Goal: Task Accomplishment & Management: Use online tool/utility

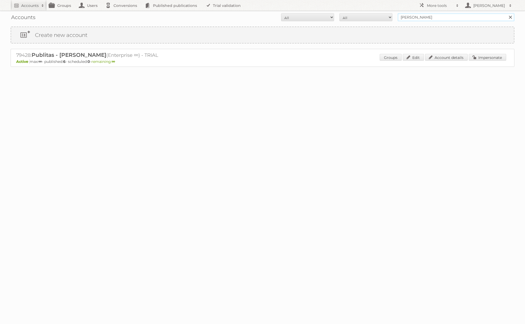
click at [442, 17] on input "danielius@publitas" at bounding box center [455, 17] width 117 height 8
type input "REWE"
click at [506, 13] on input "Search" at bounding box center [510, 17] width 8 height 8
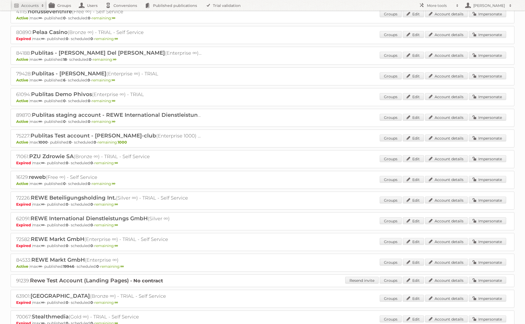
scroll to position [377, 0]
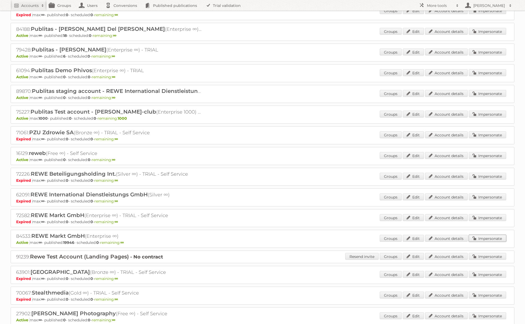
click at [481, 238] on link "Impersonate" at bounding box center [486, 237] width 37 height 7
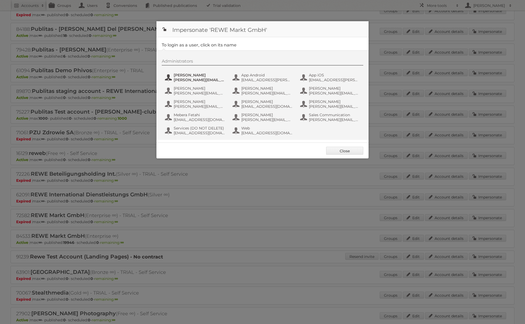
click at [180, 81] on span "alexandra.ramroth-bell@rewe-group.com" at bounding box center [199, 79] width 51 height 5
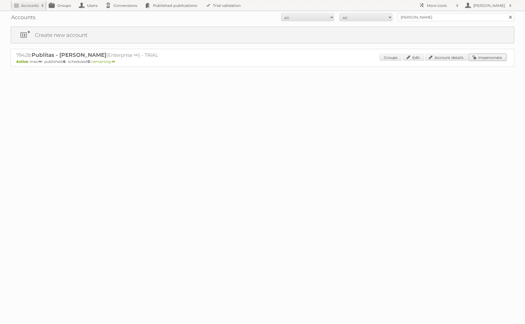
click at [487, 55] on link "Impersonate" at bounding box center [486, 57] width 37 height 7
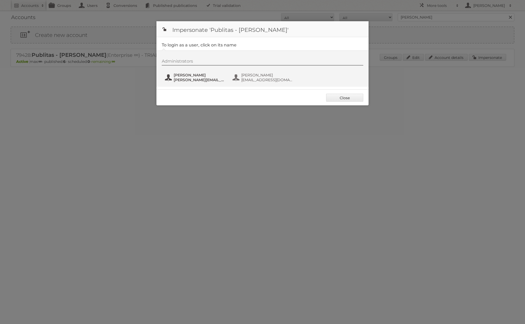
click at [187, 76] on span "[PERSON_NAME]" at bounding box center [199, 75] width 51 height 5
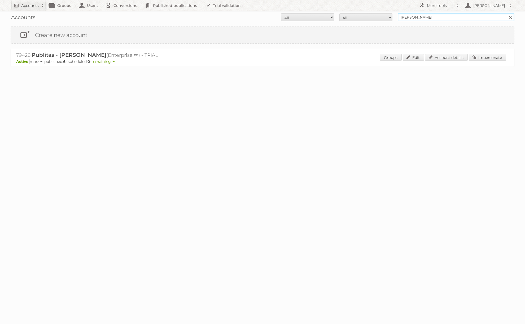
click at [435, 15] on input "danielius@publitas" at bounding box center [455, 17] width 117 height 8
type input "REWE International Dienstleistungs GmbH"
click at [506, 13] on input "Search" at bounding box center [510, 17] width 8 height 8
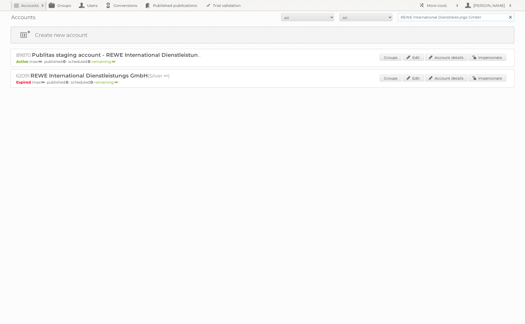
drag, startPoint x: 438, startPoint y: 18, endPoint x: 480, endPoint y: 17, distance: 42.4
click at [480, 17] on input "REWE International Dienstleistungs GmbH" at bounding box center [455, 17] width 117 height 8
type input "REWE International"
click at [506, 13] on input "Search" at bounding box center [510, 17] width 8 height 8
click at [426, 16] on input "REWE International" at bounding box center [455, 17] width 117 height 8
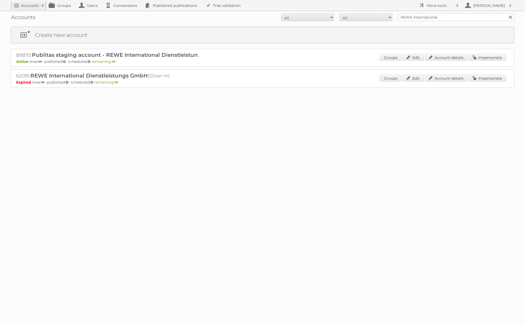
click at [426, 16] on input "REWE International" at bounding box center [455, 17] width 117 height 8
type input "REWE"
click at [506, 13] on input "Search" at bounding box center [510, 17] width 8 height 8
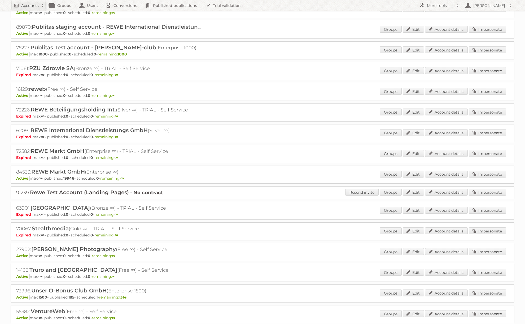
scroll to position [453, 0]
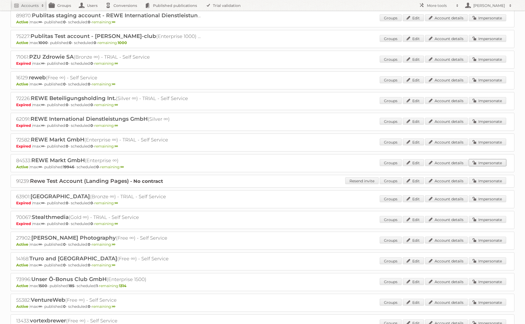
click at [475, 164] on link "Impersonate" at bounding box center [486, 162] width 37 height 7
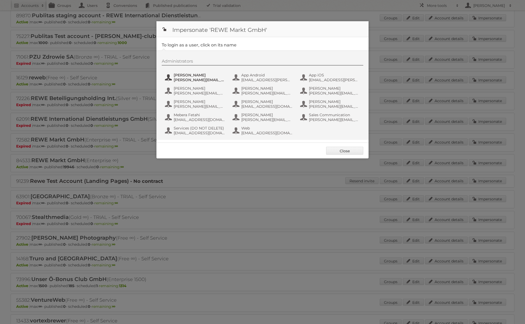
click at [203, 76] on span "[PERSON_NAME]" at bounding box center [199, 75] width 51 height 5
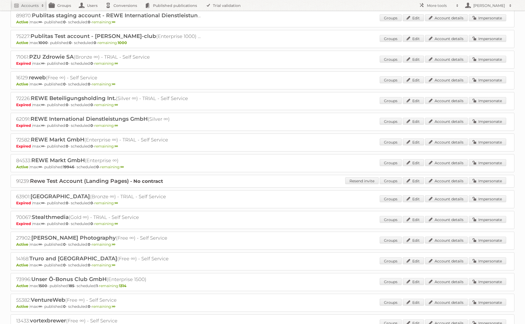
scroll to position [0, 0]
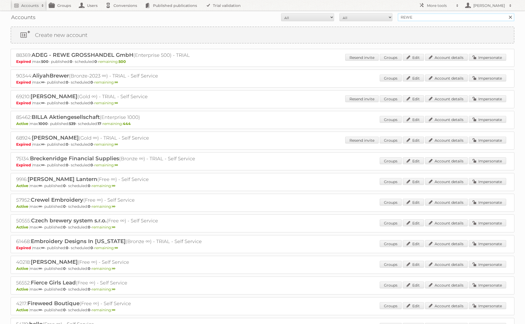
click at [439, 19] on input "REWE" at bounding box center [455, 17] width 117 height 8
type input "[PERSON_NAME]"
click at [506, 13] on input "Search" at bounding box center [510, 17] width 8 height 8
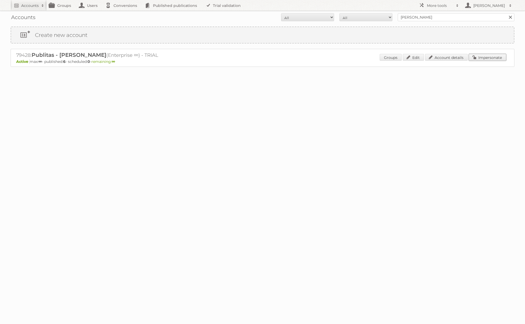
drag, startPoint x: 485, startPoint y: 57, endPoint x: 465, endPoint y: 60, distance: 19.8
click at [485, 58] on link "Impersonate" at bounding box center [486, 57] width 37 height 7
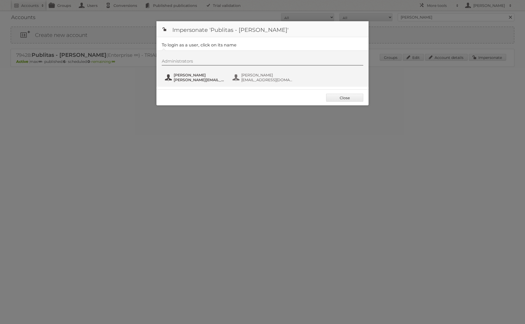
click at [182, 75] on span "[PERSON_NAME]" at bounding box center [199, 75] width 51 height 5
